Goal: Task Accomplishment & Management: Manage account settings

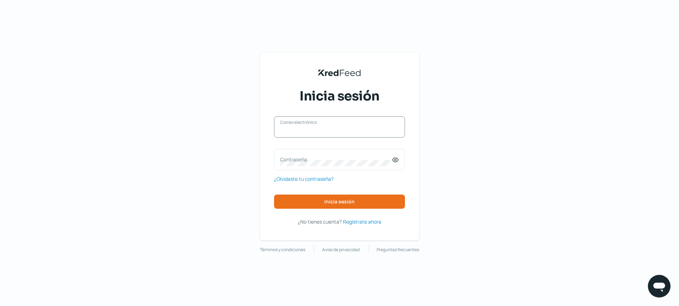
click at [315, 131] on input "Correo electrónico" at bounding box center [339, 130] width 119 height 6
click at [294, 133] on input "Correo electrónico" at bounding box center [339, 130] width 119 height 6
click at [394, 159] on icon at bounding box center [395, 159] width 7 height 7
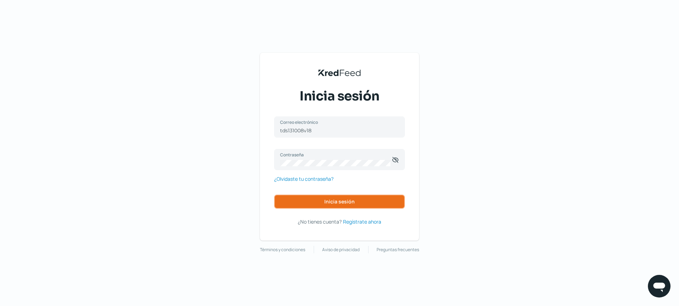
click at [348, 204] on span "Inicia sesión" at bounding box center [339, 201] width 30 height 5
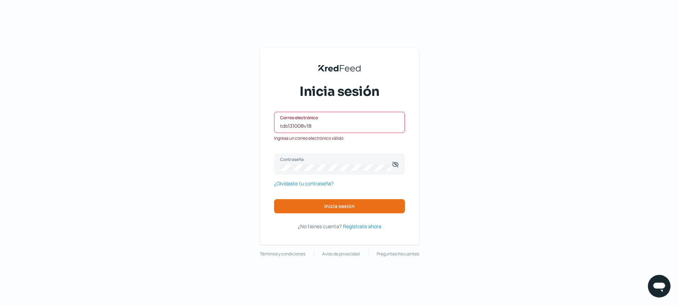
click at [339, 124] on input "tds131008v18" at bounding box center [339, 126] width 119 height 6
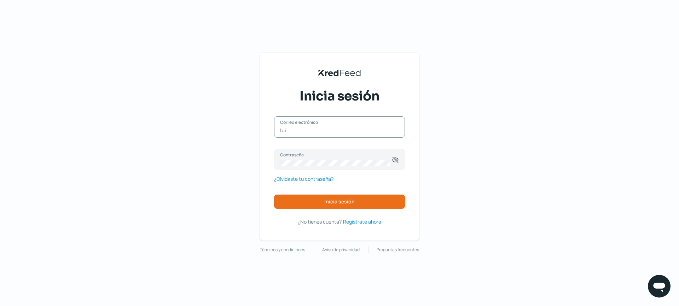
type input "luis.f.garcia@terasigma.com"
click at [370, 201] on button "Inicia sesión" at bounding box center [339, 202] width 131 height 14
